Goal: Task Accomplishment & Management: Use online tool/utility

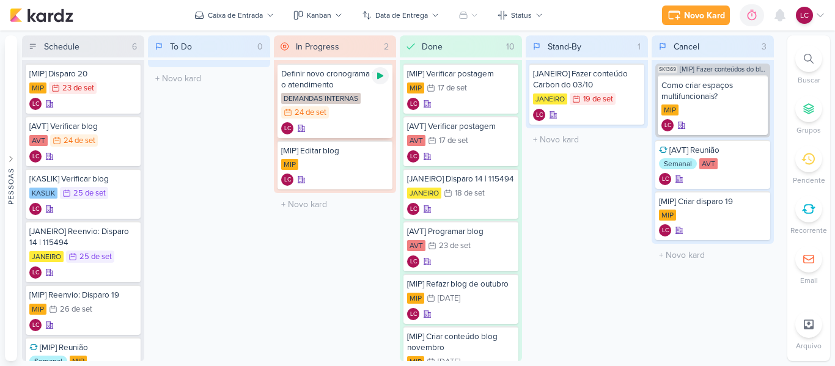
click at [379, 78] on icon at bounding box center [380, 76] width 6 height 7
click at [381, 79] on icon at bounding box center [380, 76] width 10 height 10
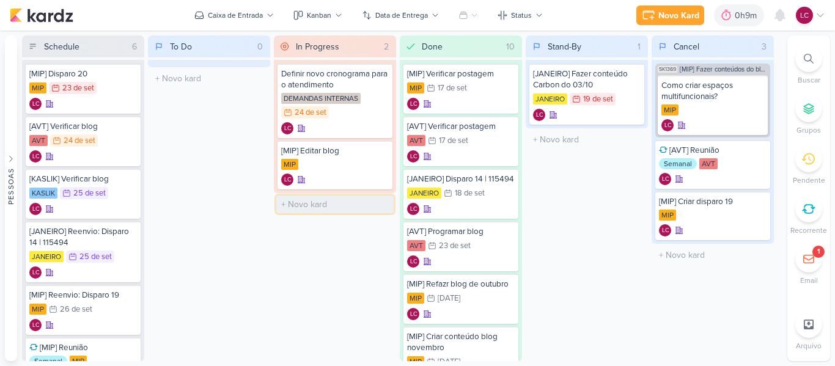
click at [301, 200] on input "text" at bounding box center [334, 205] width 117 height 18
type input "[MIP] Reunião"
click at [322, 216] on div "LC" at bounding box center [335, 216] width 108 height 12
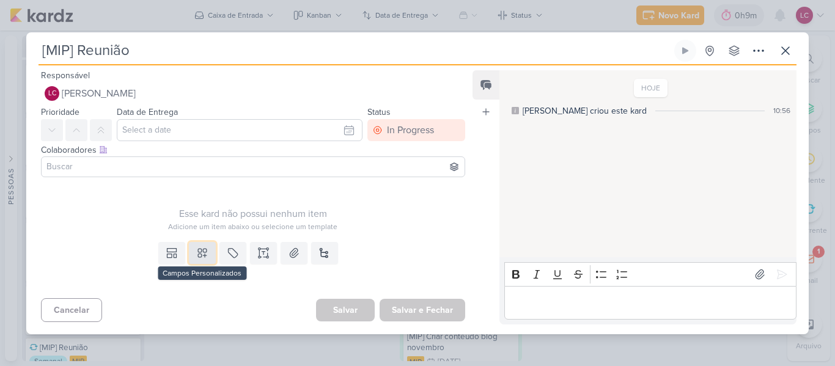
drag, startPoint x: 190, startPoint y: 244, endPoint x: 196, endPoint y: 245, distance: 6.1
click at [191, 245] on button at bounding box center [202, 253] width 27 height 22
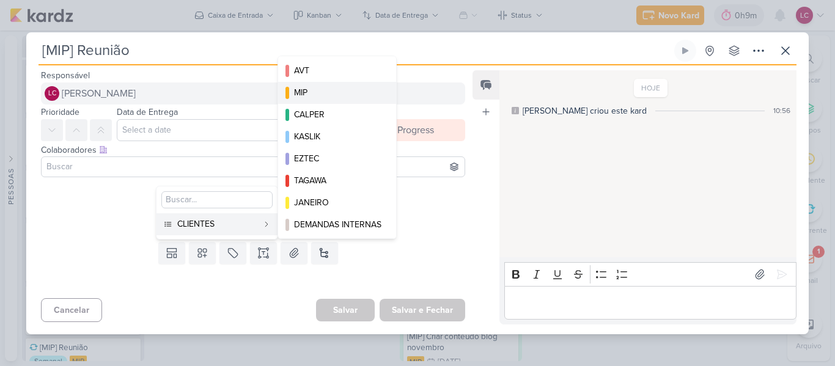
click at [329, 88] on div "MIP" at bounding box center [337, 92] width 87 height 13
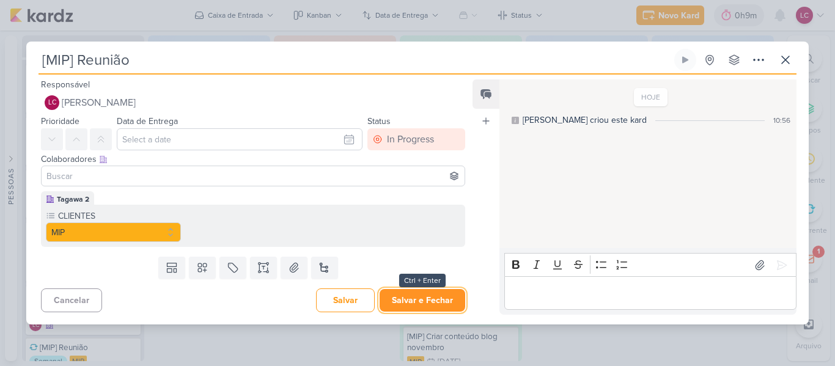
click at [420, 307] on button "Salvar e Fechar" at bounding box center [423, 300] width 86 height 23
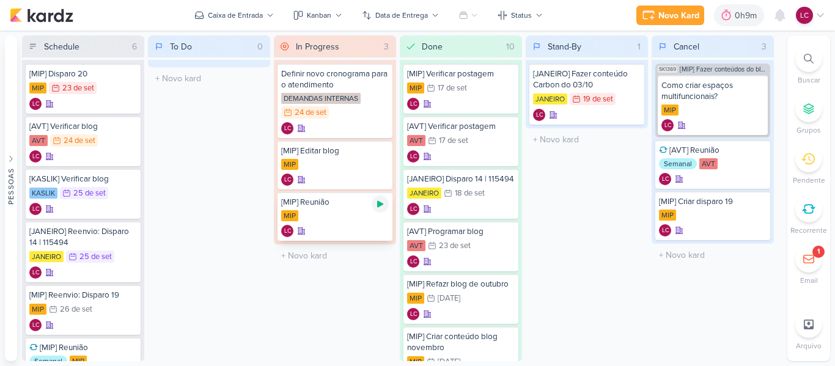
click at [382, 202] on icon at bounding box center [380, 204] width 10 height 10
